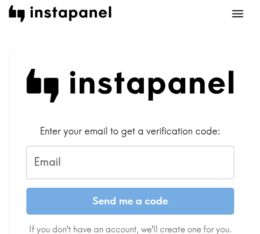
drag, startPoint x: 89, startPoint y: 162, endPoint x: 109, endPoint y: 183, distance: 29.0
click at [89, 162] on input "Email" at bounding box center [130, 162] width 208 height 33
paste input "jenkinspamela489@gmail.com"
type input "jenkinspamela489@gmail.com"
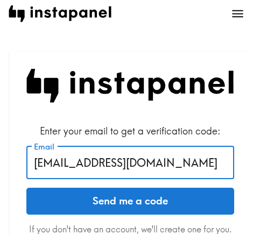
drag, startPoint x: 187, startPoint y: 164, endPoint x: 5, endPoint y: 164, distance: 182.1
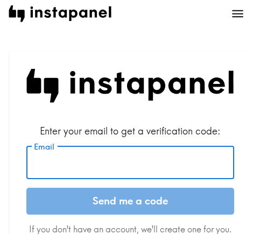
click at [116, 170] on input "Email" at bounding box center [130, 162] width 208 height 33
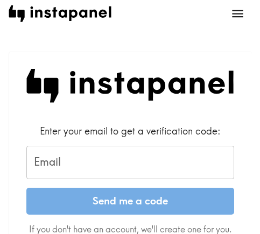
click at [83, 165] on input "Email" at bounding box center [130, 162] width 208 height 33
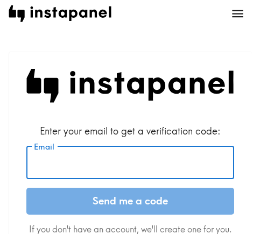
paste input "dorisprice060@gmail.com"
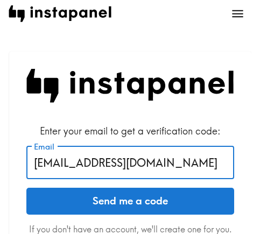
type input "dorisprice060@gmail.com"
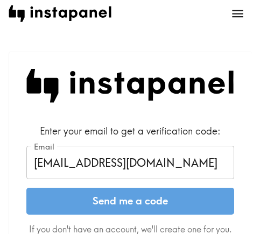
click at [95, 204] on button "Send me a code" at bounding box center [130, 201] width 208 height 27
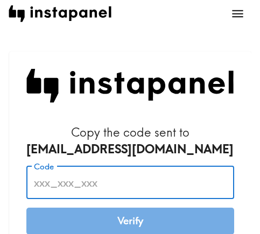
click at [73, 181] on input "Code" at bounding box center [130, 182] width 208 height 33
paste input "hB4_Jf8_N8M"
type input "hB4_Jf8_N8M"
click at [87, 216] on button "Verify" at bounding box center [130, 221] width 208 height 27
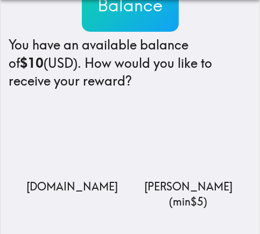
scroll to position [222, 0]
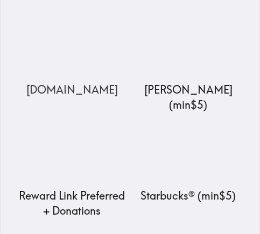
drag, startPoint x: 74, startPoint y: 76, endPoint x: 67, endPoint y: 80, distance: 8.4
click at [74, 76] on img at bounding box center [72, 48] width 108 height 67
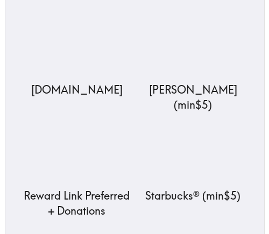
scroll to position [0, 0]
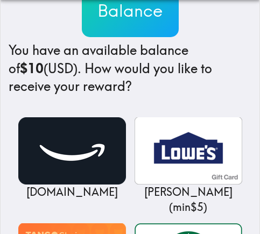
scroll to position [162, 0]
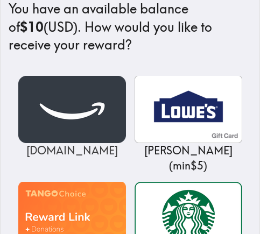
click at [73, 126] on img at bounding box center [72, 109] width 108 height 67
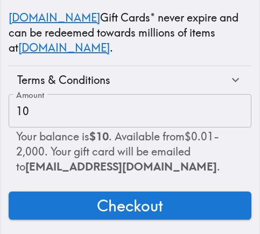
scroll to position [196, 0]
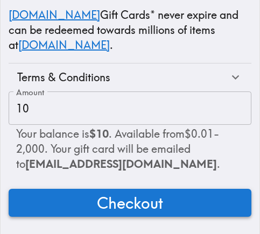
click at [97, 202] on span "Checkout" at bounding box center [130, 203] width 66 height 22
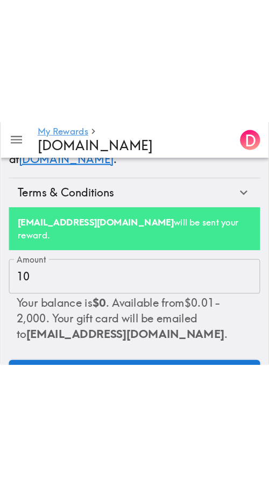
scroll to position [0, 0]
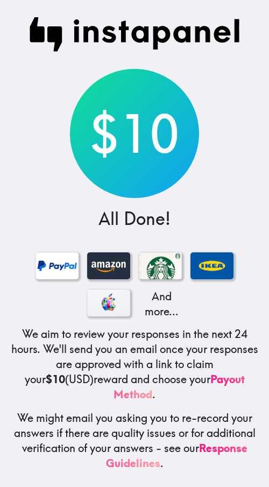
scroll to position [10, 0]
